Goal: Task Accomplishment & Management: Complete application form

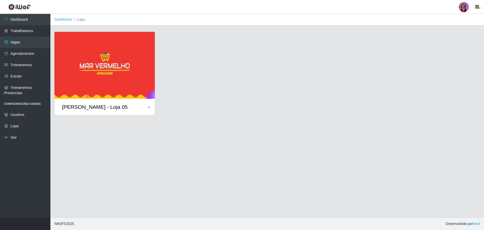
click at [146, 107] on div "[PERSON_NAME] - Loja 05" at bounding box center [104, 107] width 100 height 16
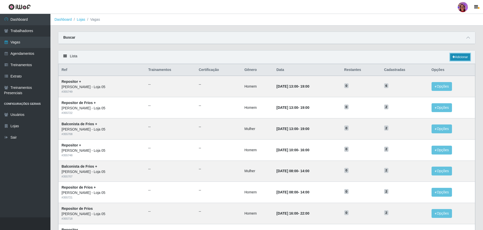
click at [459, 56] on link "Adicionar" at bounding box center [460, 56] width 20 height 7
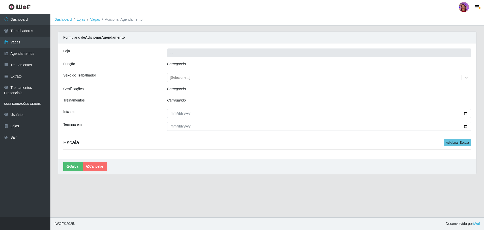
type input "[PERSON_NAME] - Loja 05"
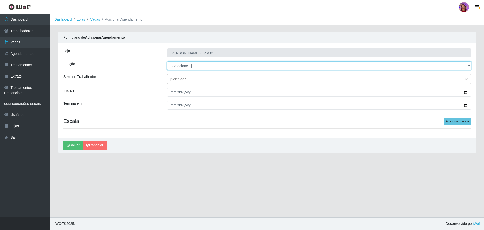
click at [192, 64] on select "[Selecione...] ASG ASG + ASG ++ Auxiliar de Depósito Auxiliar de Depósito + Aux…" at bounding box center [319, 65] width 304 height 9
select select "22"
click at [167, 61] on select "[Selecione...] ASG ASG + ASG ++ Auxiliar de Depósito Auxiliar de Depósito + Aux…" at bounding box center [319, 65] width 304 height 9
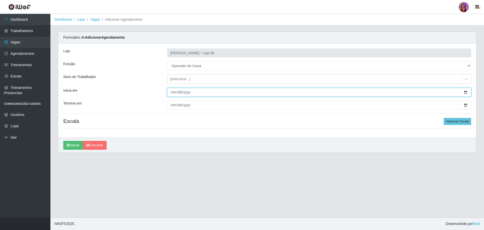
click at [463, 92] on input "Inicia em" at bounding box center [319, 92] width 304 height 9
click at [466, 91] on input "Inicia em" at bounding box center [319, 92] width 304 height 9
type input "[DATE]"
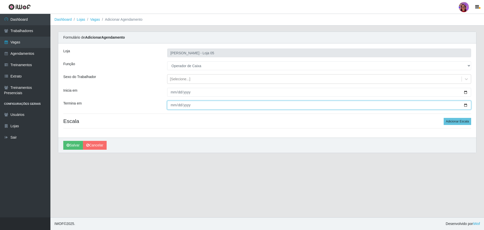
click at [465, 105] on input "Termina em" at bounding box center [319, 105] width 304 height 9
type input "[DATE]"
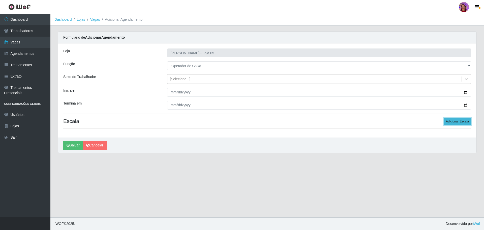
click at [449, 121] on button "Adicionar Escala" at bounding box center [457, 121] width 27 height 7
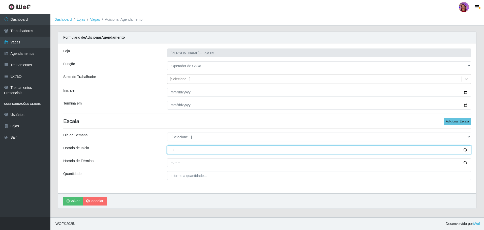
drag, startPoint x: 171, startPoint y: 148, endPoint x: 167, endPoint y: 145, distance: 5.1
click at [171, 148] on input "Horário de Inicio" at bounding box center [319, 149] width 304 height 9
type input "16:20"
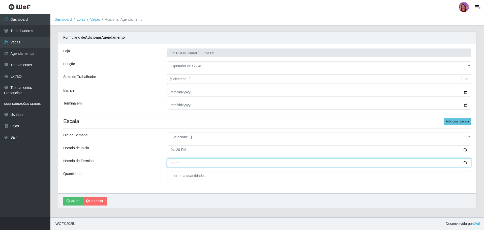
click at [171, 161] on input "Horário de Término" at bounding box center [319, 162] width 304 height 9
type input "22:20"
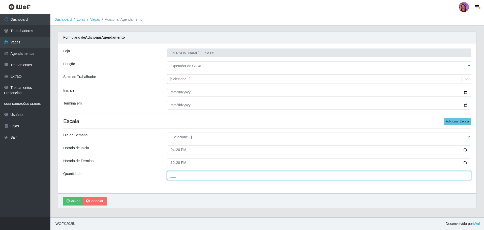
click at [187, 177] on input "___" at bounding box center [319, 175] width 304 height 9
type input "1__"
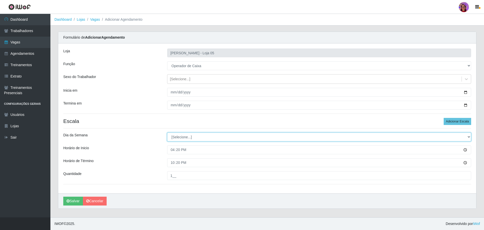
click at [183, 139] on select "[Selecione...] Segunda Terça Quarta Quinta Sexta Sábado Domingo" at bounding box center [319, 136] width 304 height 9
select select "6"
click at [167, 132] on select "[Selecione...] Segunda Terça Quarta Quinta Sexta Sábado Domingo" at bounding box center [319, 136] width 304 height 9
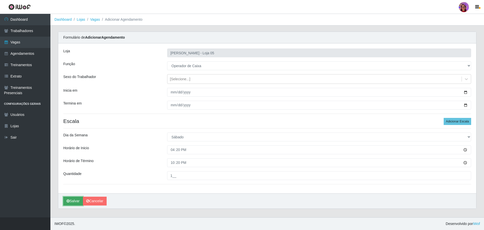
click at [70, 202] on button "Salvar" at bounding box center [73, 200] width 20 height 9
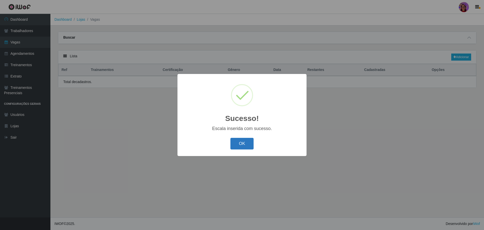
click at [248, 144] on button "OK" at bounding box center [241, 144] width 23 height 12
